Goal: Task Accomplishment & Management: Use online tool/utility

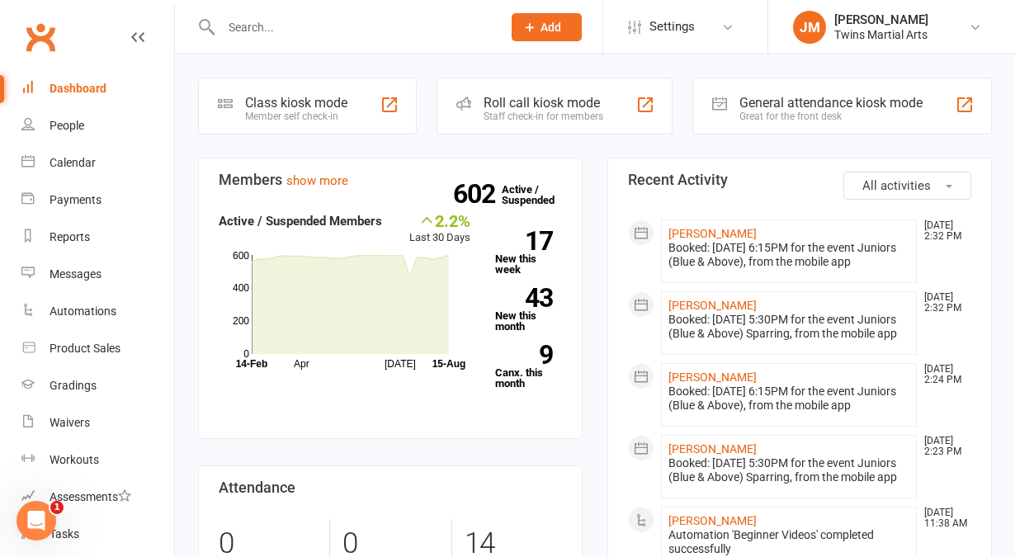
click at [522, 101] on div "Roll call kiosk mode" at bounding box center [544, 103] width 120 height 16
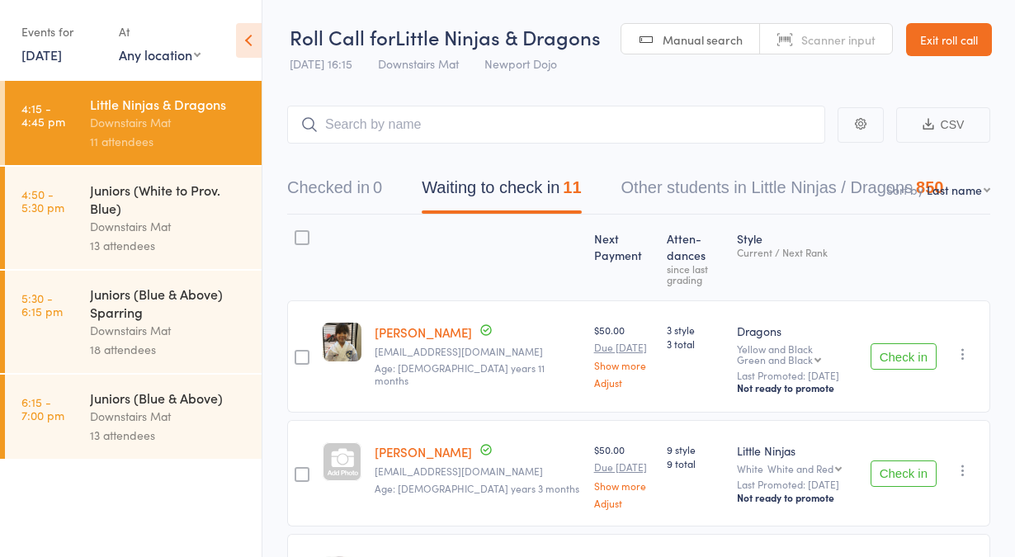
click at [170, 317] on div "Juniors (Blue & Above) Sparring" at bounding box center [169, 303] width 158 height 36
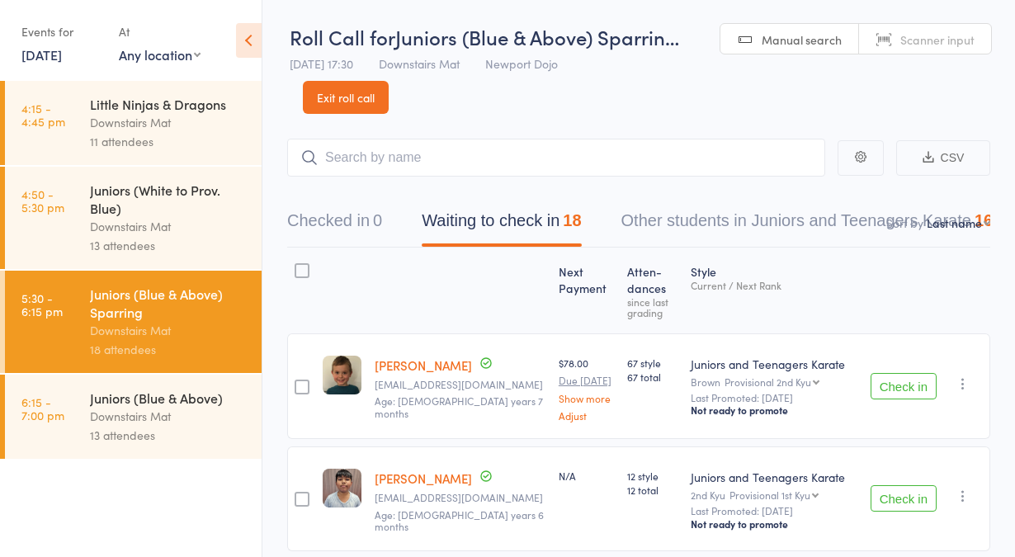
click at [325, 97] on link "Exit roll call" at bounding box center [346, 97] width 86 height 33
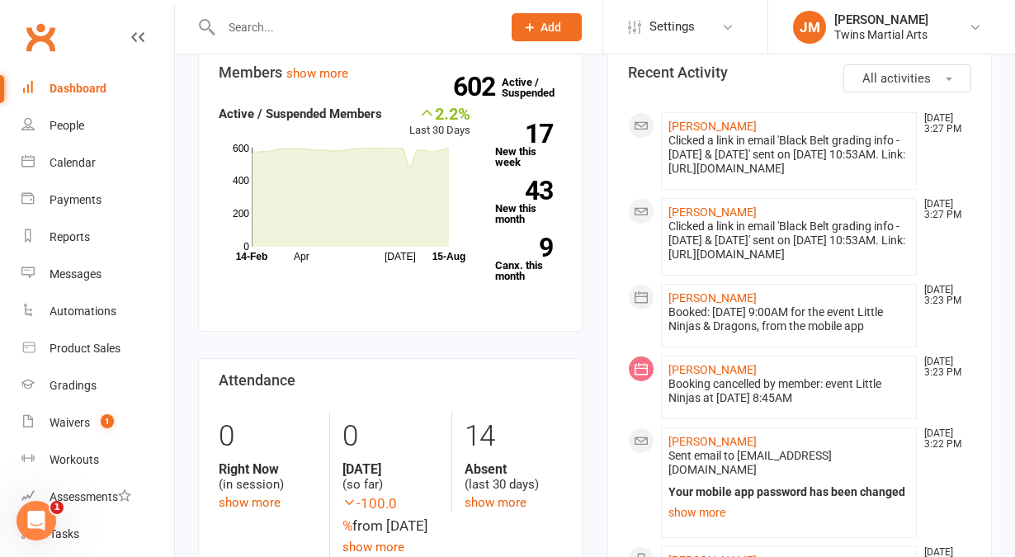
scroll to position [105, 0]
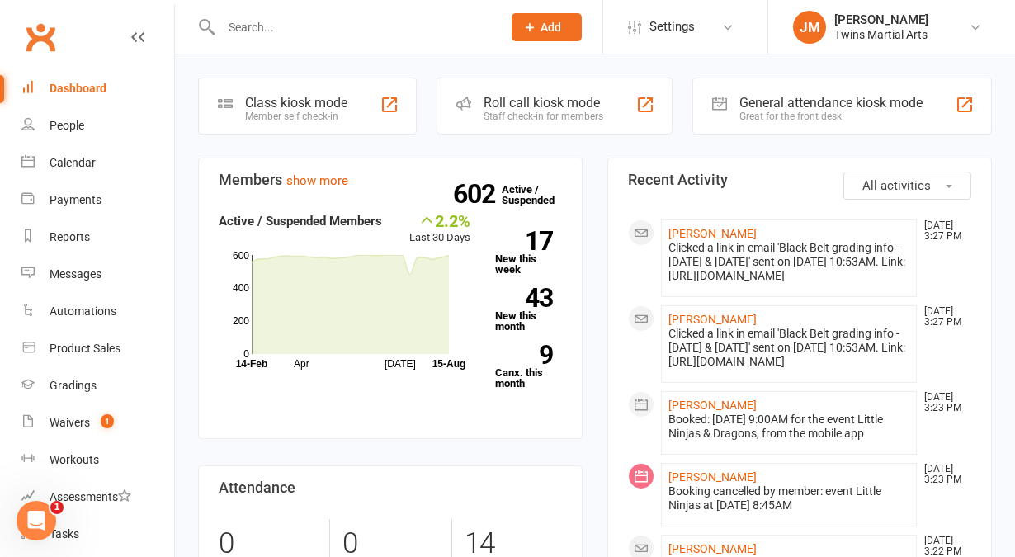
click at [554, 124] on div "Roll call kiosk mode Staff check-in for members" at bounding box center [555, 106] width 236 height 57
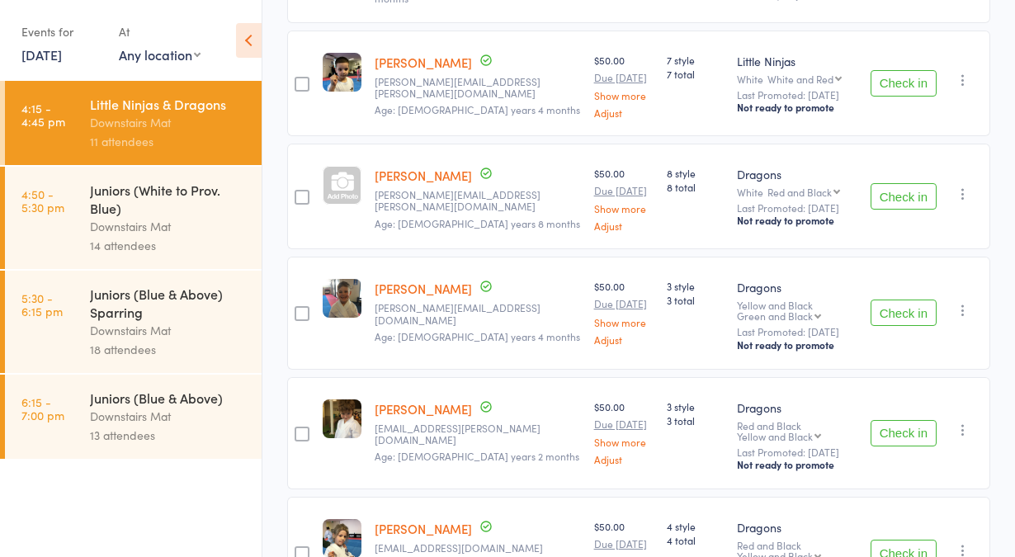
scroll to position [1017, 0]
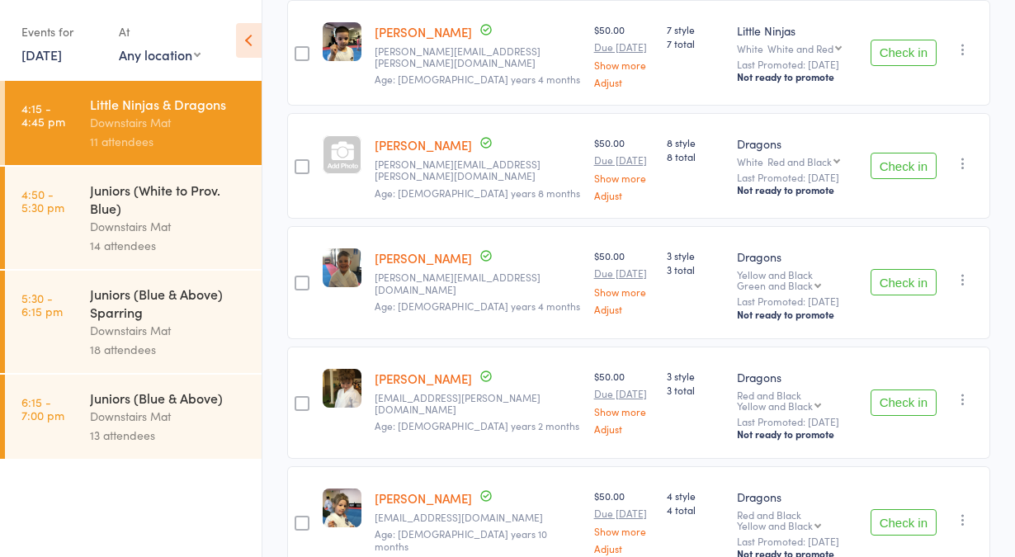
click at [54, 60] on link "[DATE]" at bounding box center [41, 54] width 40 height 18
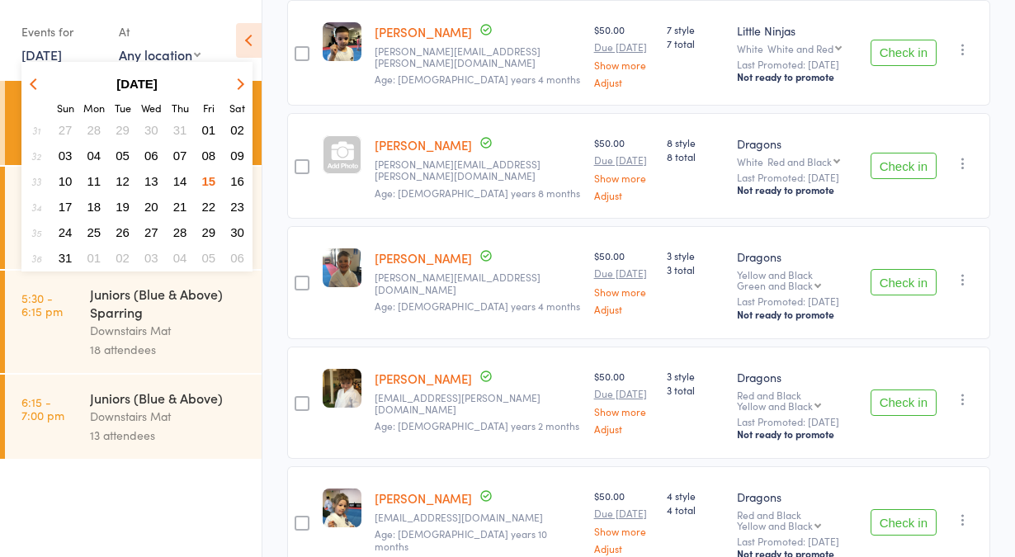
click at [70, 180] on span "10" at bounding box center [66, 181] width 14 height 14
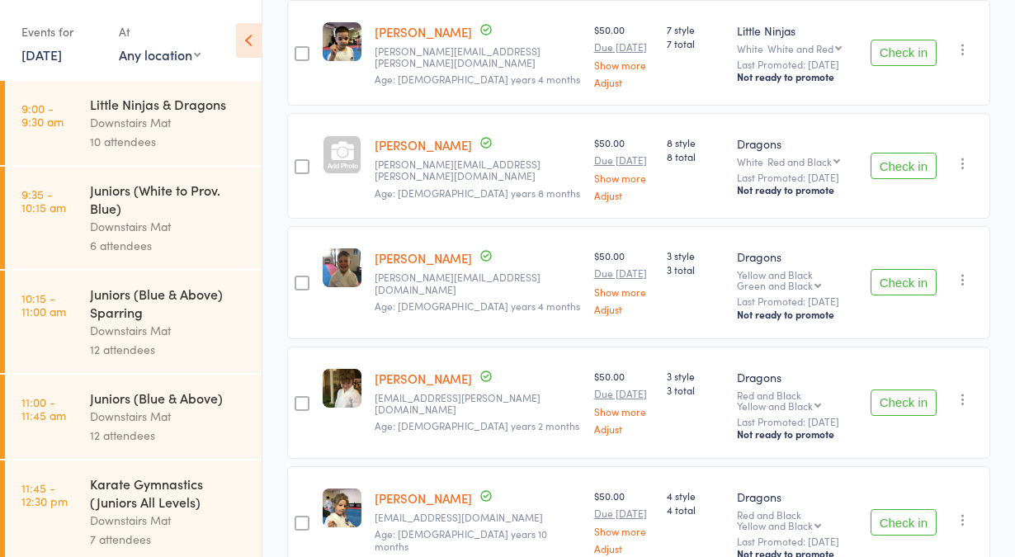
click at [132, 119] on div "Downstairs Mat" at bounding box center [169, 122] width 158 height 19
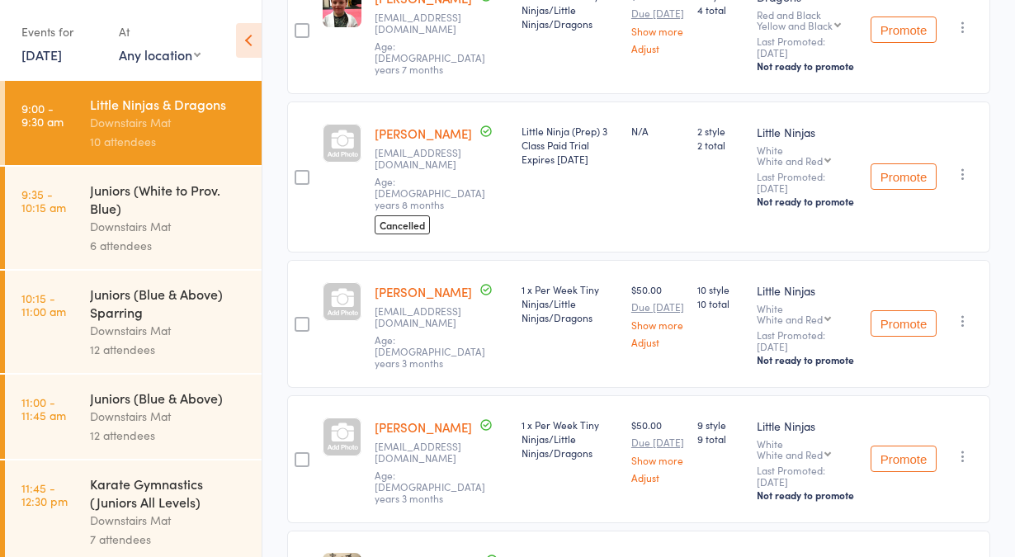
scroll to position [630, 0]
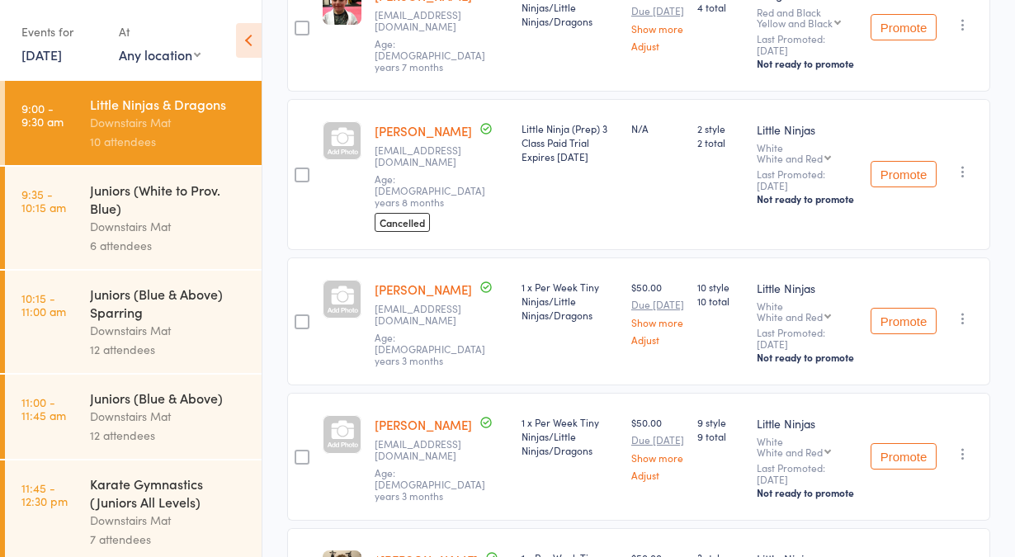
click at [62, 59] on link "10 Aug, 2025" at bounding box center [41, 54] width 40 height 18
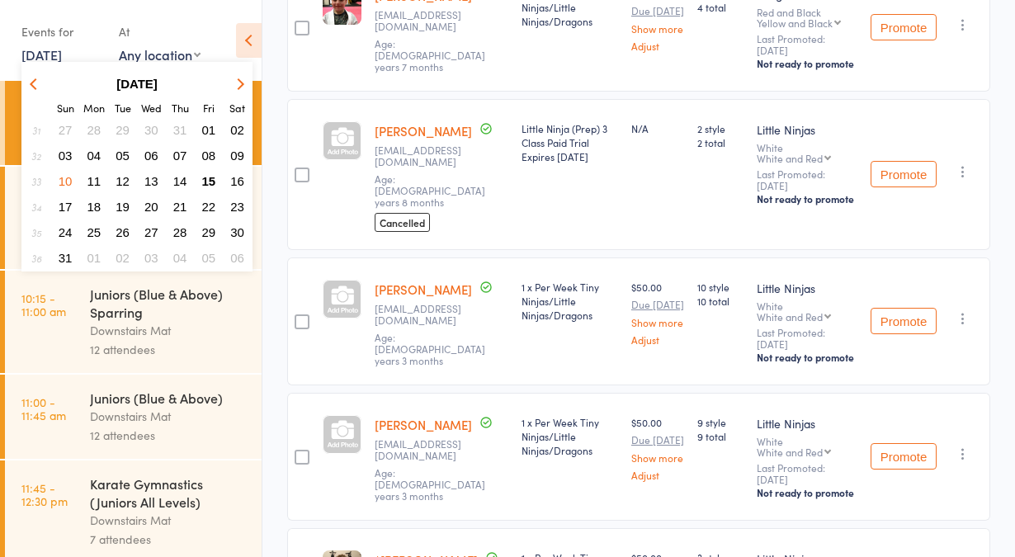
click at [76, 202] on button "17" at bounding box center [66, 207] width 26 height 22
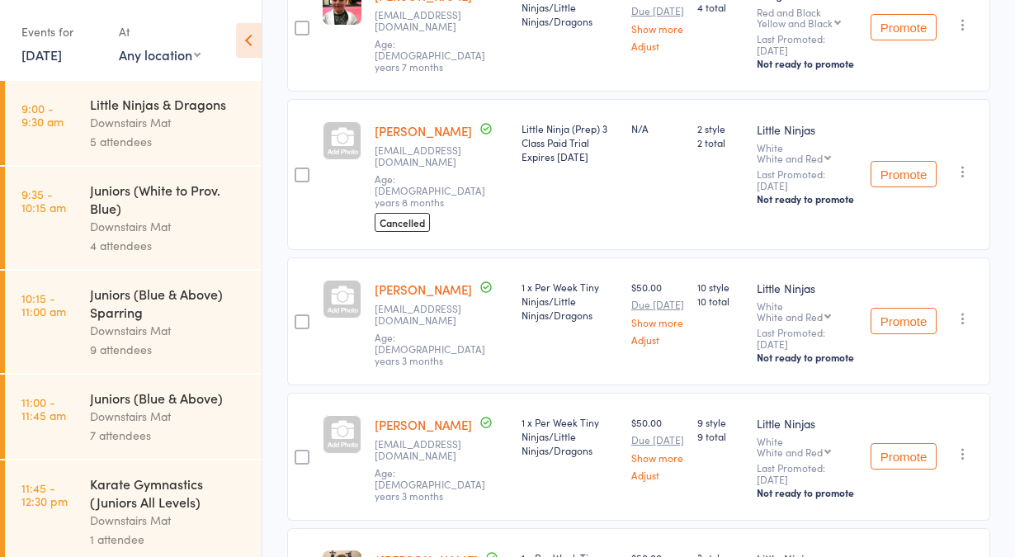
click at [169, 143] on div "5 attendees" at bounding box center [169, 141] width 158 height 19
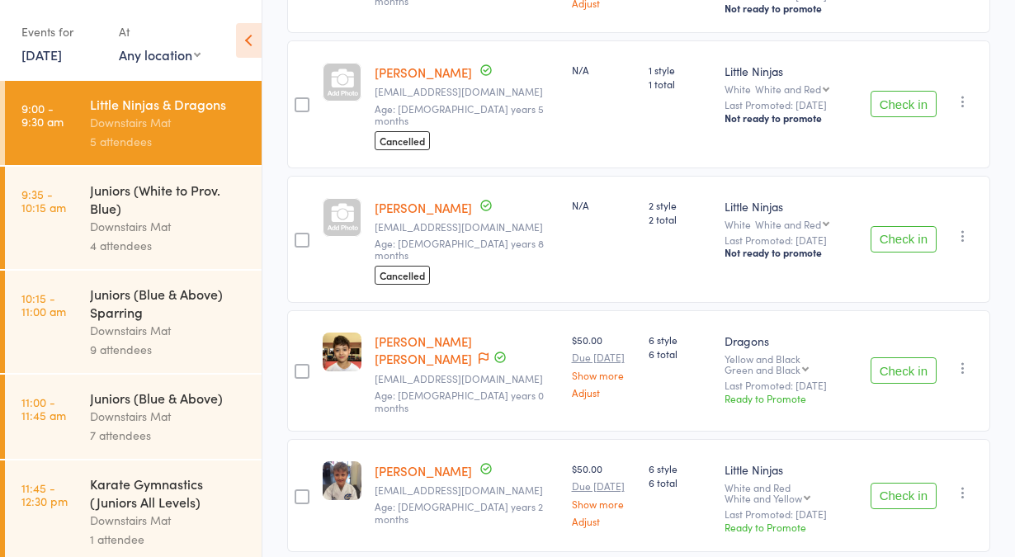
scroll to position [12, 0]
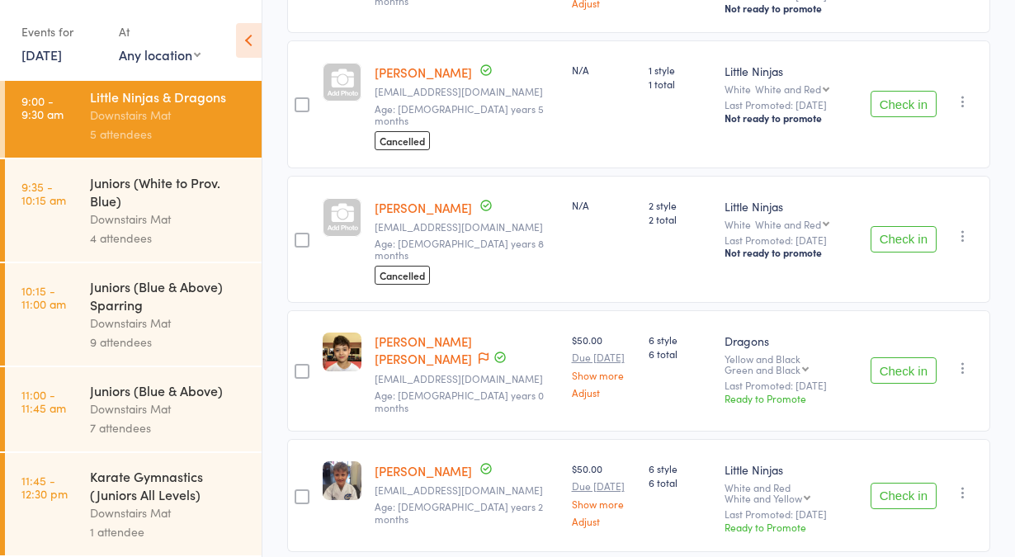
click at [41, 60] on link "17 Aug, 2025" at bounding box center [41, 54] width 40 height 18
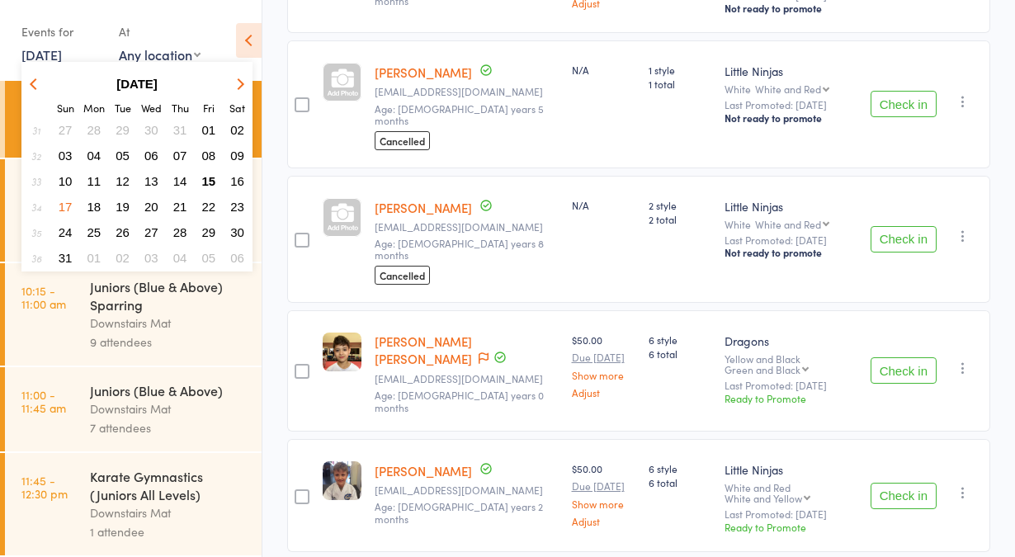
click at [212, 181] on span "15" at bounding box center [209, 181] width 14 height 14
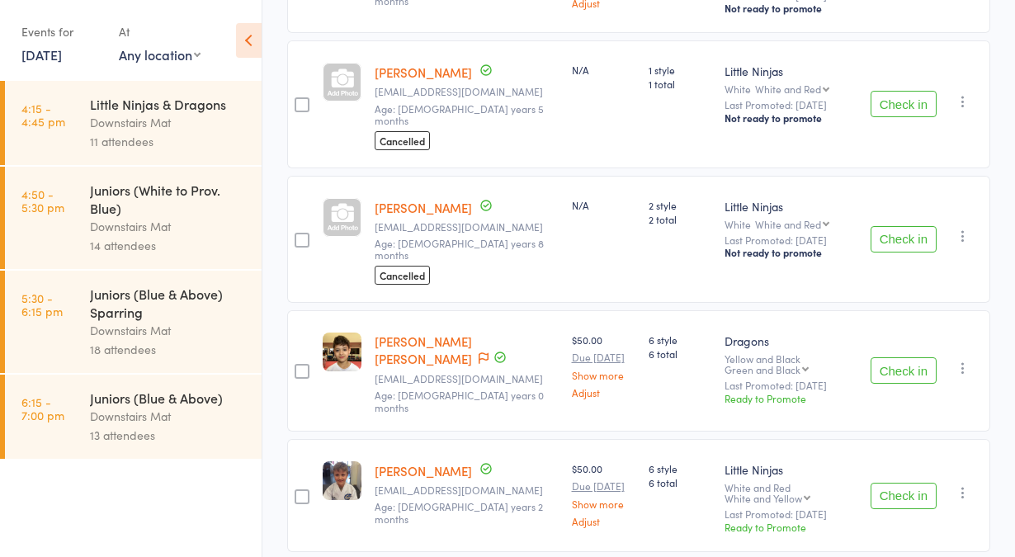
scroll to position [0, 0]
click at [221, 157] on div "Little Ninjas & Dragons Downstairs Mat 11 attendees" at bounding box center [176, 123] width 172 height 84
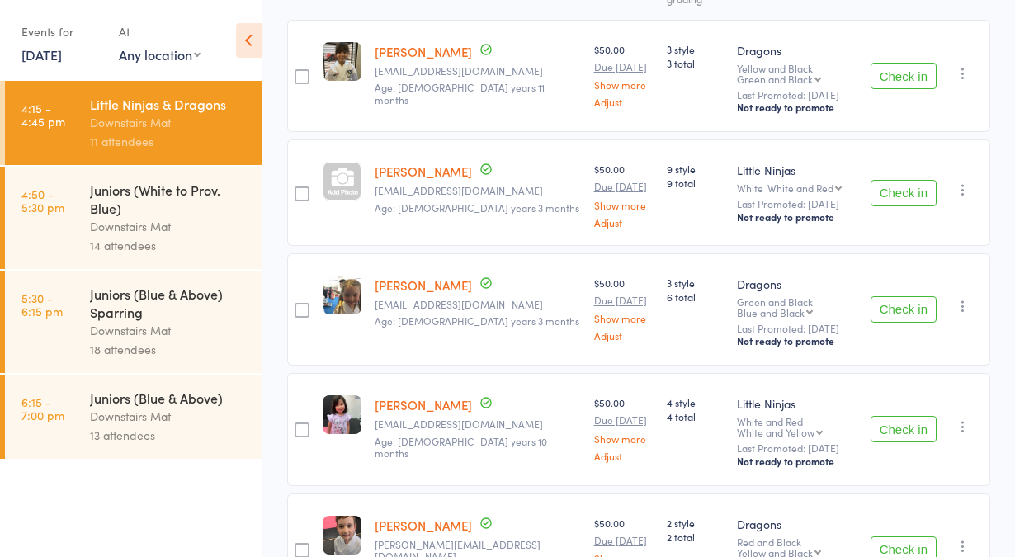
scroll to position [305, 0]
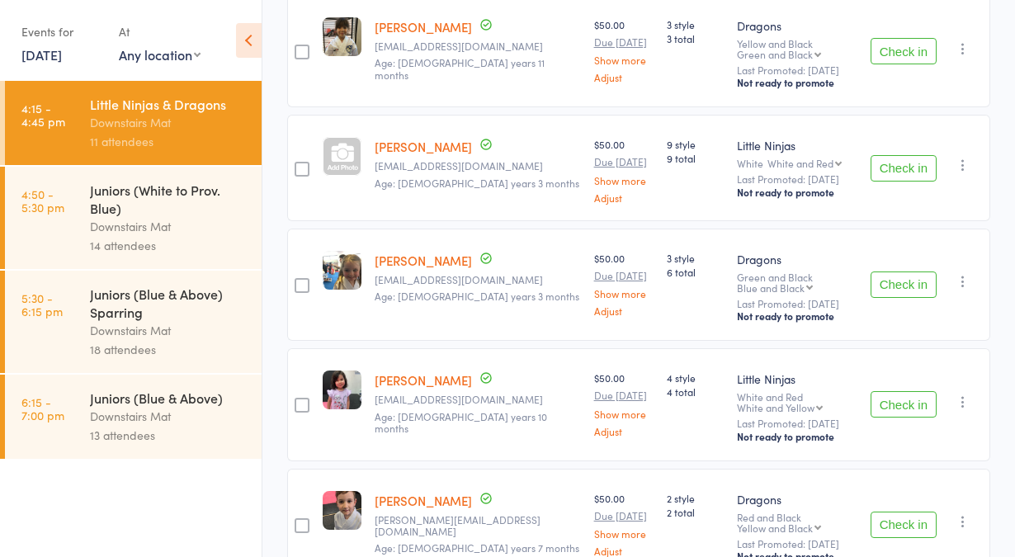
click at [88, 321] on link "5:30 - 6:15 pm Juniors (Blue & Above) Sparring Downstairs Mat 18 attendees" at bounding box center [133, 322] width 257 height 102
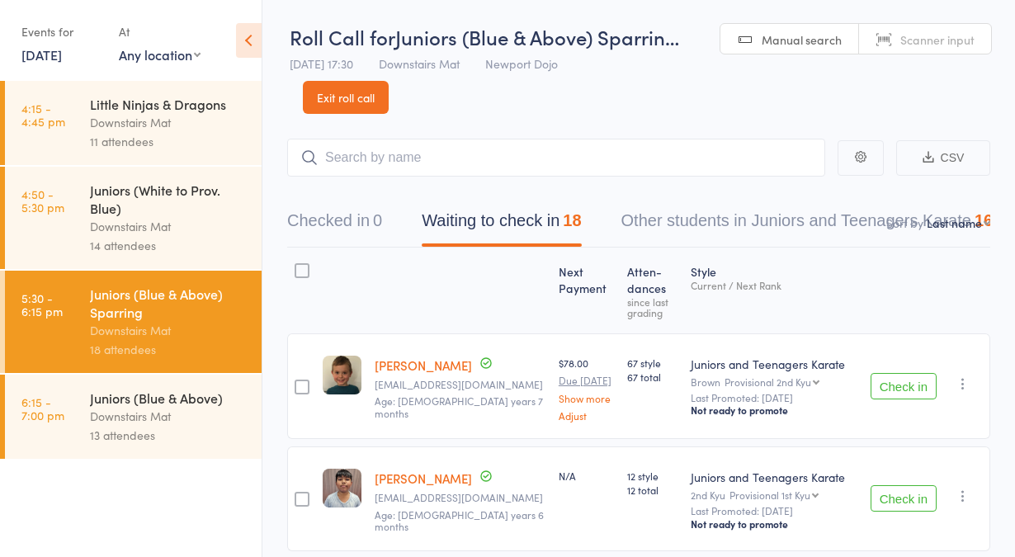
click at [337, 107] on link "Exit roll call" at bounding box center [346, 97] width 86 height 33
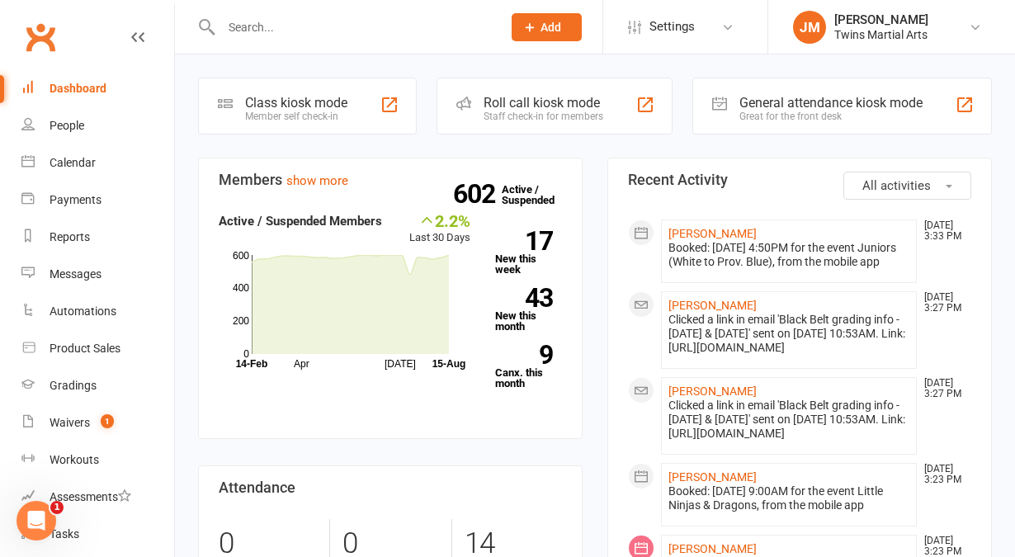
click at [493, 125] on div "Roll call kiosk mode Staff check-in for members" at bounding box center [555, 106] width 236 height 57
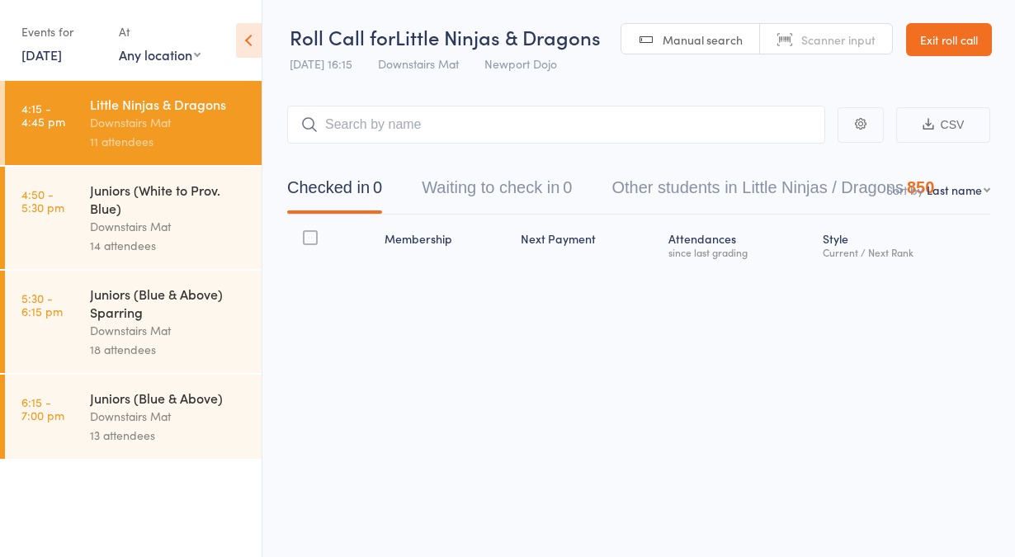
click at [73, 304] on link "5:30 - 6:15 pm Juniors (Blue & Above) Sparring Downstairs Mat 18 attendees" at bounding box center [133, 322] width 257 height 102
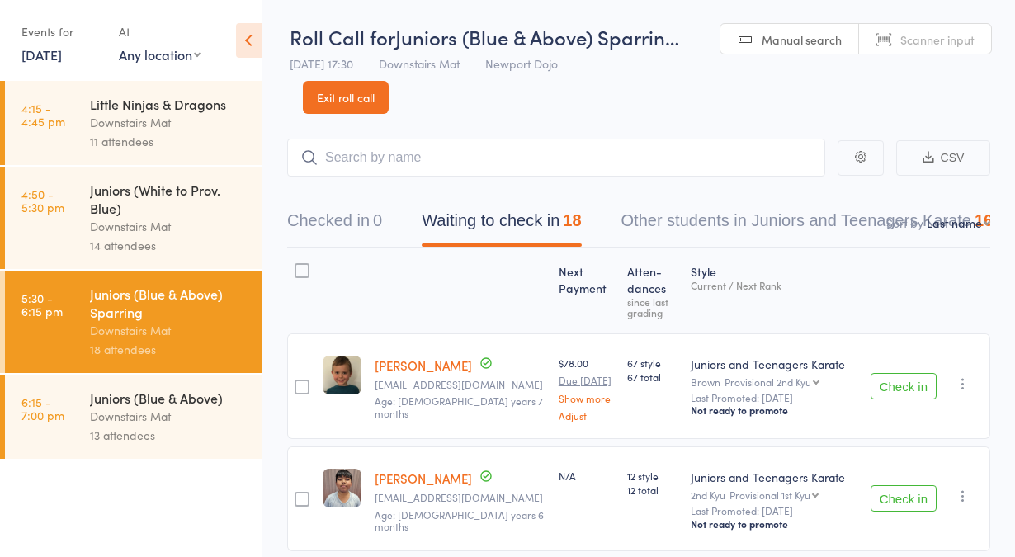
click at [333, 112] on link "Exit roll call" at bounding box center [346, 97] width 86 height 33
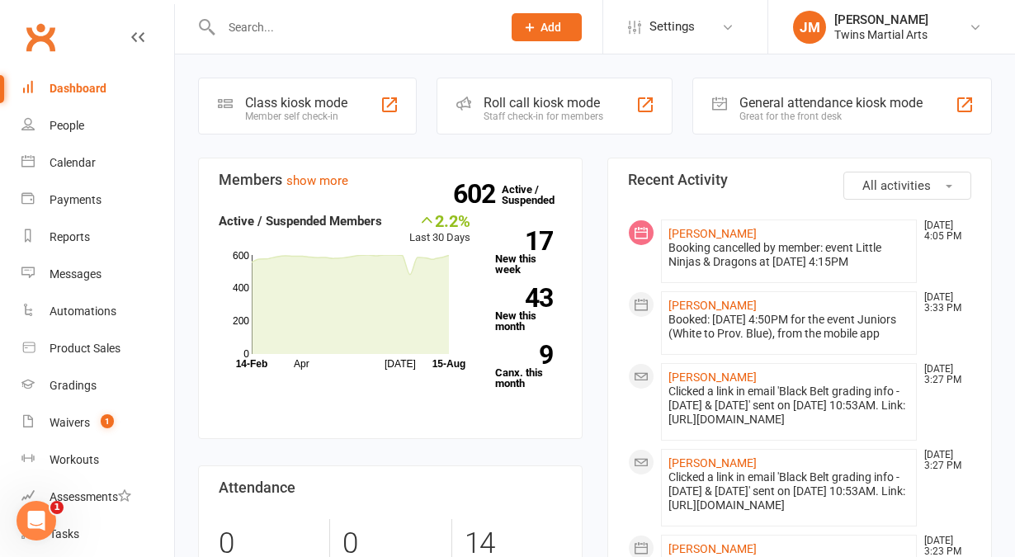
click at [491, 89] on div "Roll call kiosk mode Staff check-in for members" at bounding box center [555, 106] width 236 height 57
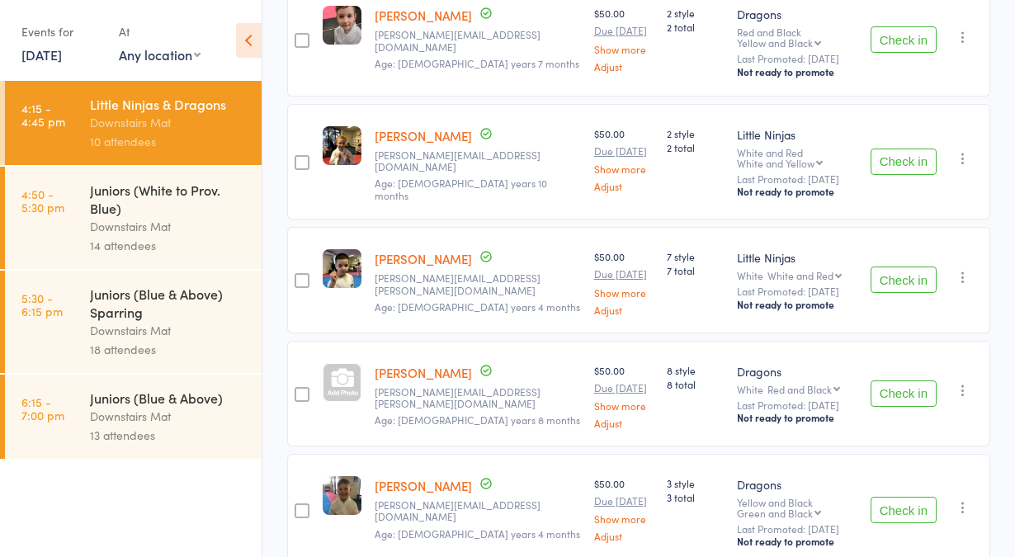
scroll to position [671, 0]
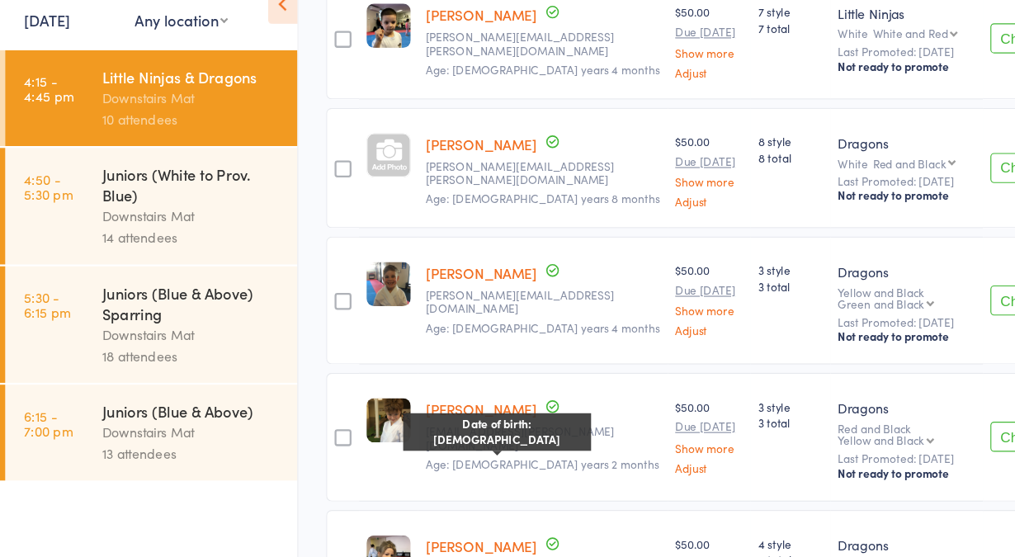
scroll to position [880, 0]
